Goal: Task Accomplishment & Management: Use online tool/utility

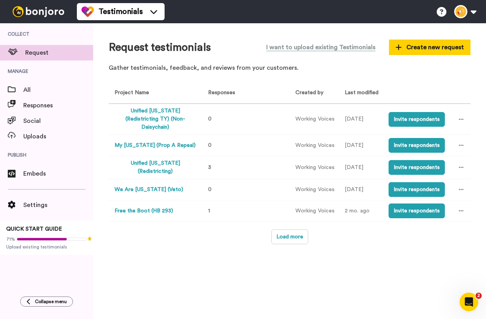
click at [173, 160] on button "Unified [US_STATE] (Redistricting)" at bounding box center [155, 168] width 82 height 16
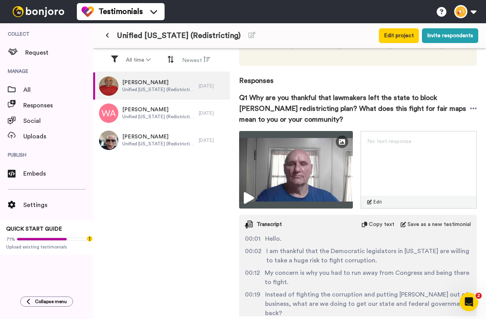
scroll to position [39, 0]
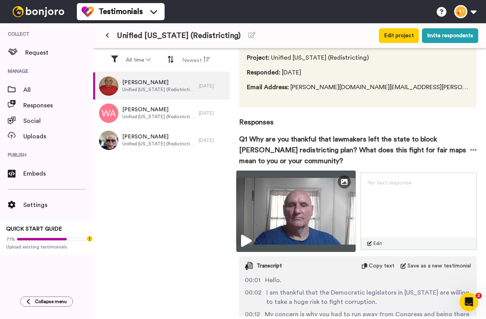
click at [323, 188] on img at bounding box center [296, 212] width 120 height 82
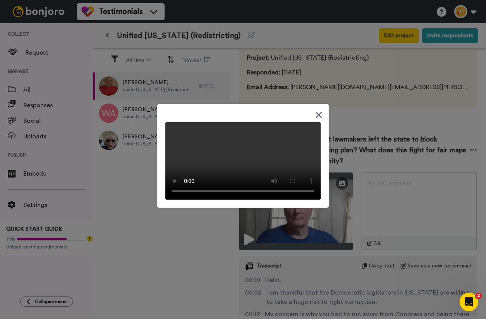
click at [379, 123] on div at bounding box center [243, 159] width 486 height 319
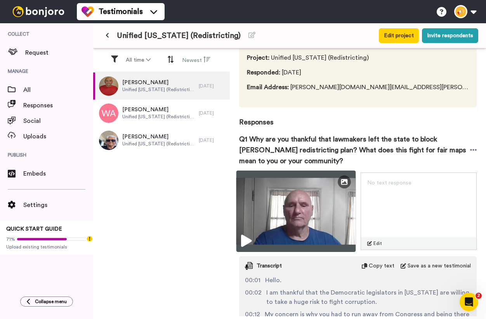
click at [321, 210] on img at bounding box center [296, 212] width 120 height 82
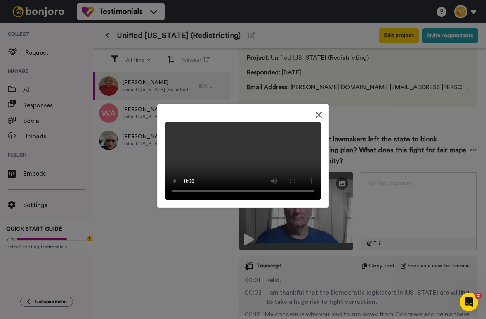
click at [321, 110] on icon at bounding box center [318, 115] width 7 height 10
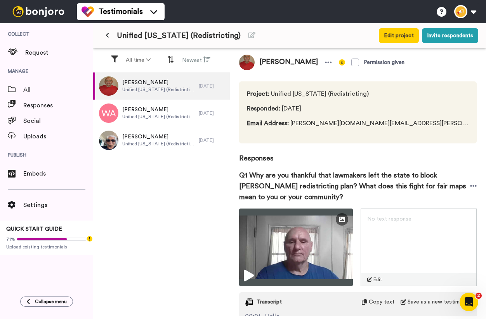
scroll to position [0, 0]
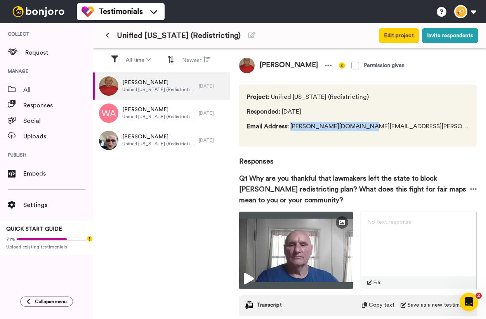
drag, startPoint x: 362, startPoint y: 127, endPoint x: 290, endPoint y: 126, distance: 72.2
click at [290, 126] on div "Project : Unified [US_STATE] (Redistricting) Responded : [DATE] Email Address :…" at bounding box center [358, 116] width 238 height 62
copy span "[PERSON_NAME][DOMAIN_NAME][EMAIL_ADDRESS][PERSON_NAME][DOMAIN_NAME]"
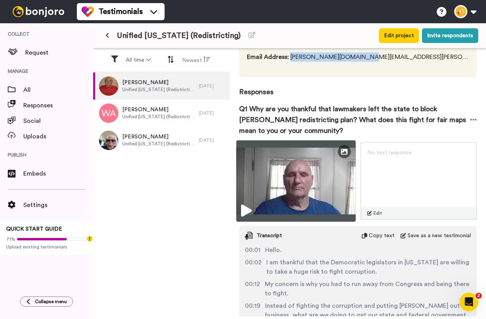
scroll to position [111, 0]
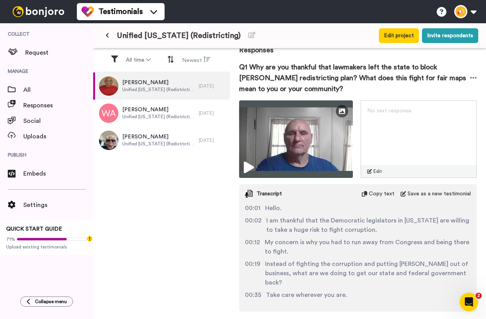
click at [388, 190] on div "Transcript Copy text Save as a new testimonial" at bounding box center [358, 193] width 238 height 19
click at [384, 190] on span "Copy text" at bounding box center [382, 194] width 26 height 8
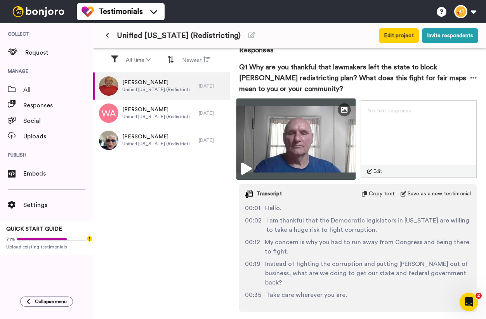
scroll to position [0, 0]
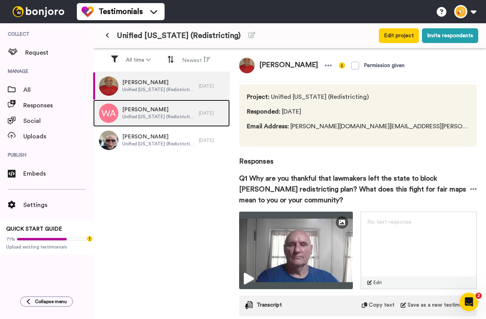
click at [155, 109] on span "[PERSON_NAME]" at bounding box center [158, 110] width 73 height 8
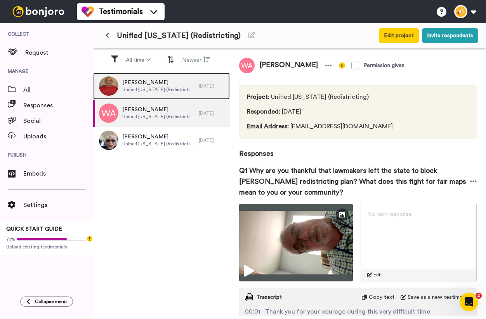
click at [168, 95] on div "[PERSON_NAME] Unified [US_STATE] (Redistricting)" at bounding box center [146, 86] width 106 height 27
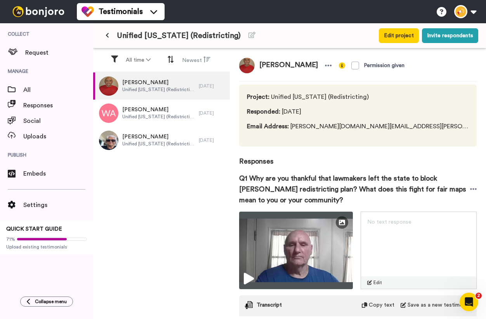
click at [104, 35] on button at bounding box center [107, 36] width 13 height 14
